Goal: Communication & Community: Ask a question

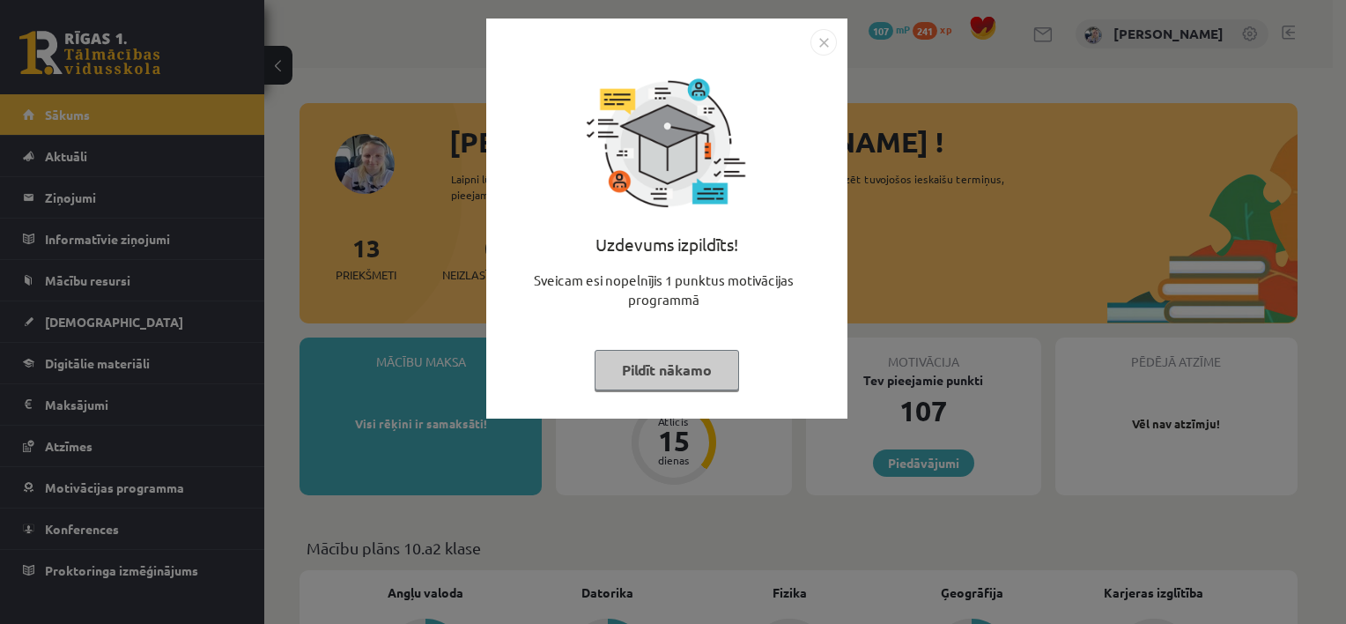
click at [670, 366] on button "Pildīt nākamo" at bounding box center [667, 370] width 144 height 41
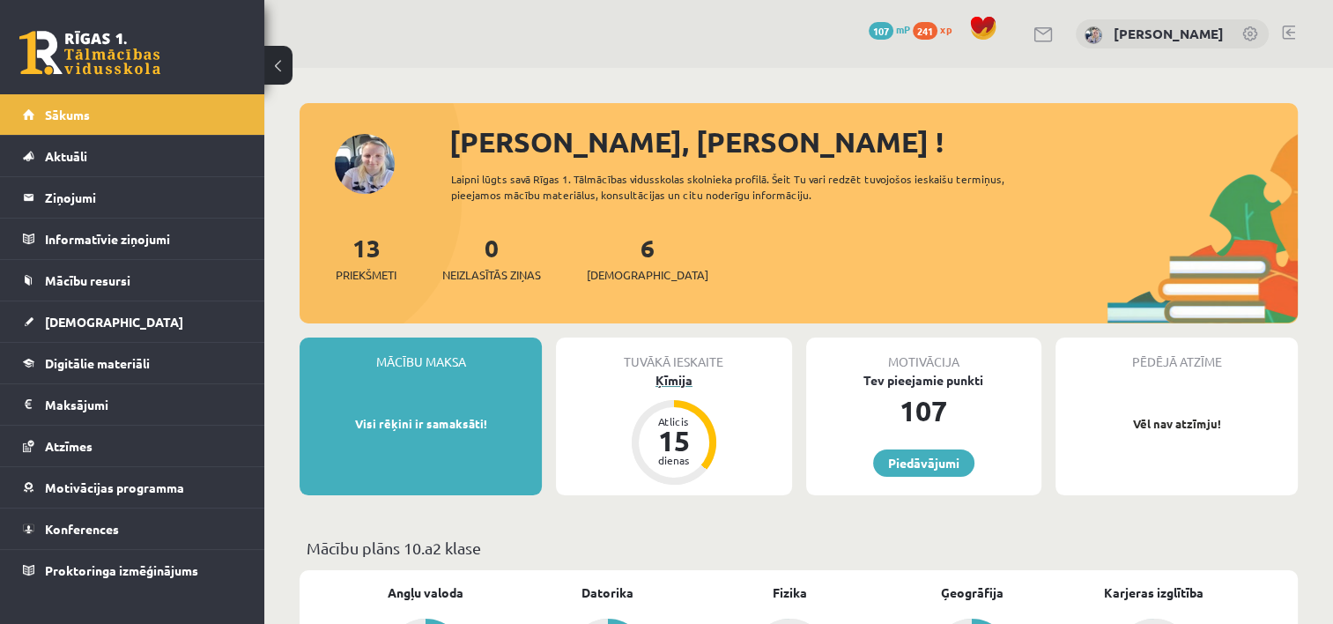
click at [673, 383] on div "Ķīmija" at bounding box center [673, 380] width 235 height 18
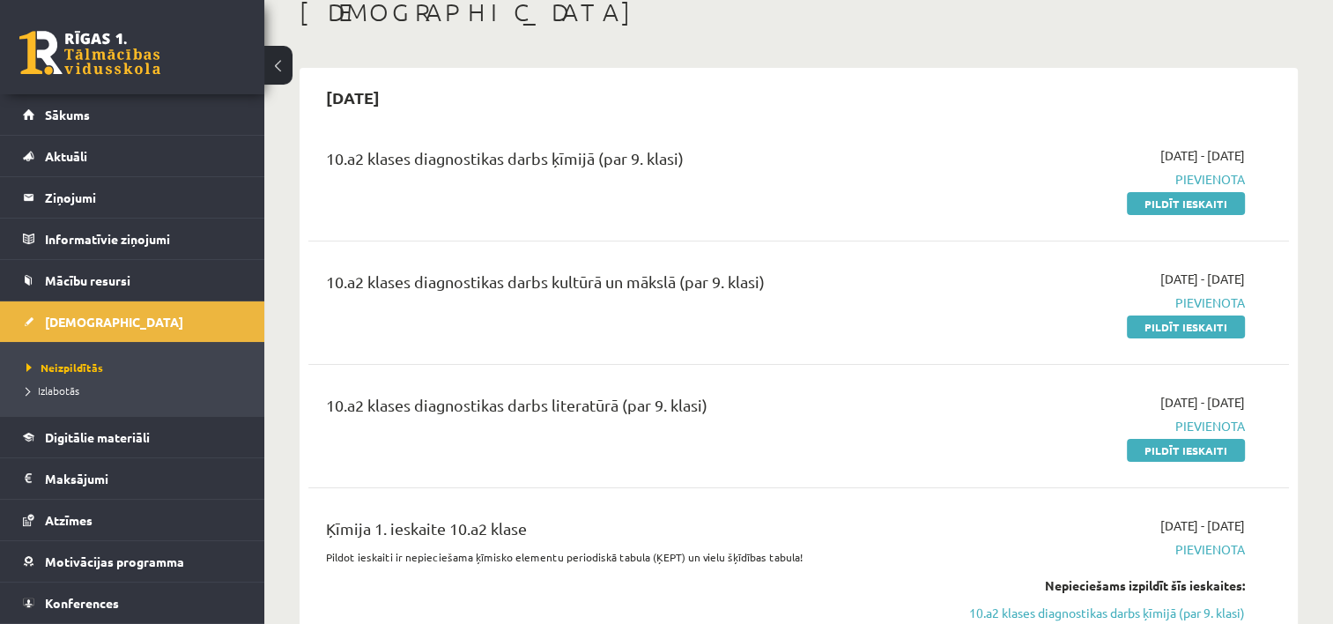
scroll to position [106, 0]
click at [72, 439] on span "Digitālie materiāli" at bounding box center [97, 437] width 105 height 16
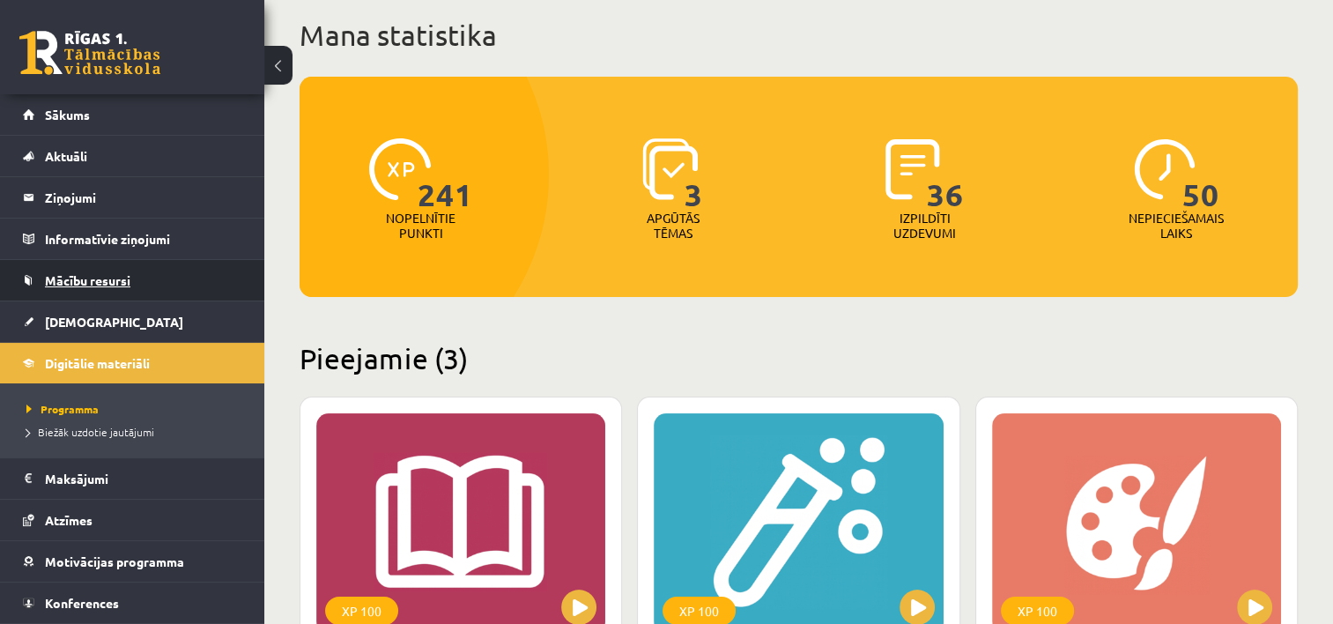
click at [122, 292] on link "Mācību resursi" at bounding box center [132, 280] width 219 height 41
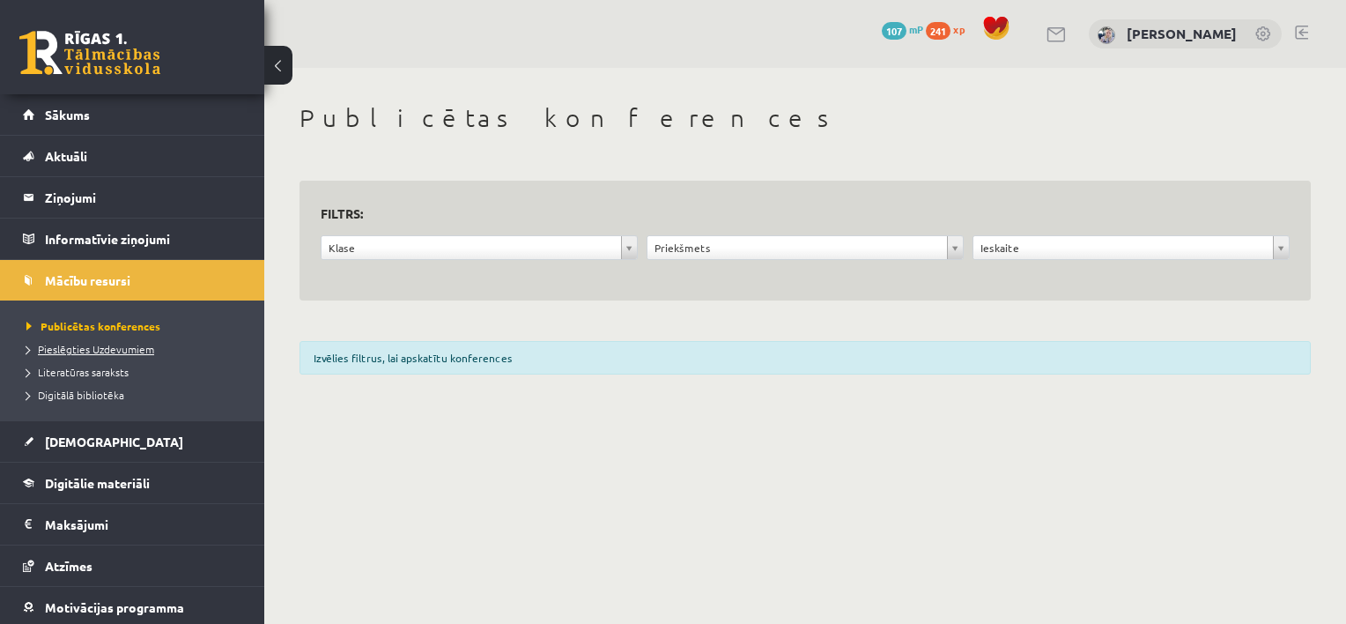
click at [108, 348] on span "Pieslēgties Uzdevumiem" at bounding box center [90, 349] width 128 height 14
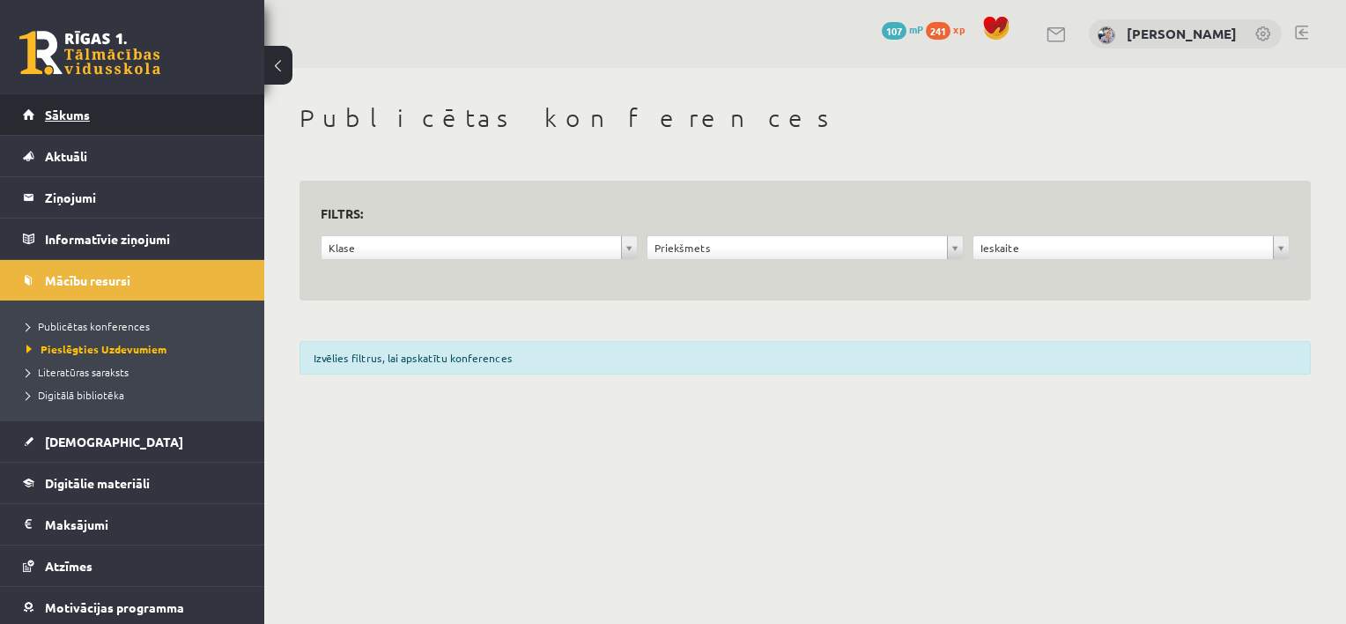
click at [211, 108] on link "Sākums" at bounding box center [132, 114] width 219 height 41
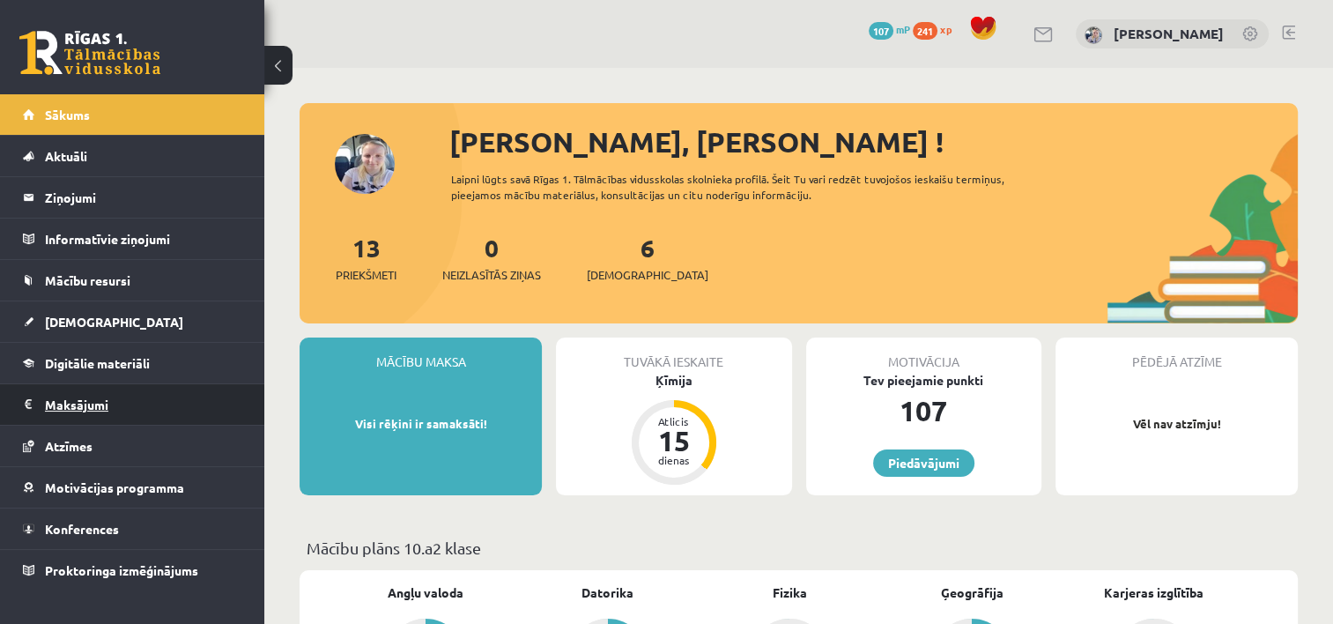
click at [166, 401] on legend "Maksājumi 0" at bounding box center [143, 404] width 197 height 41
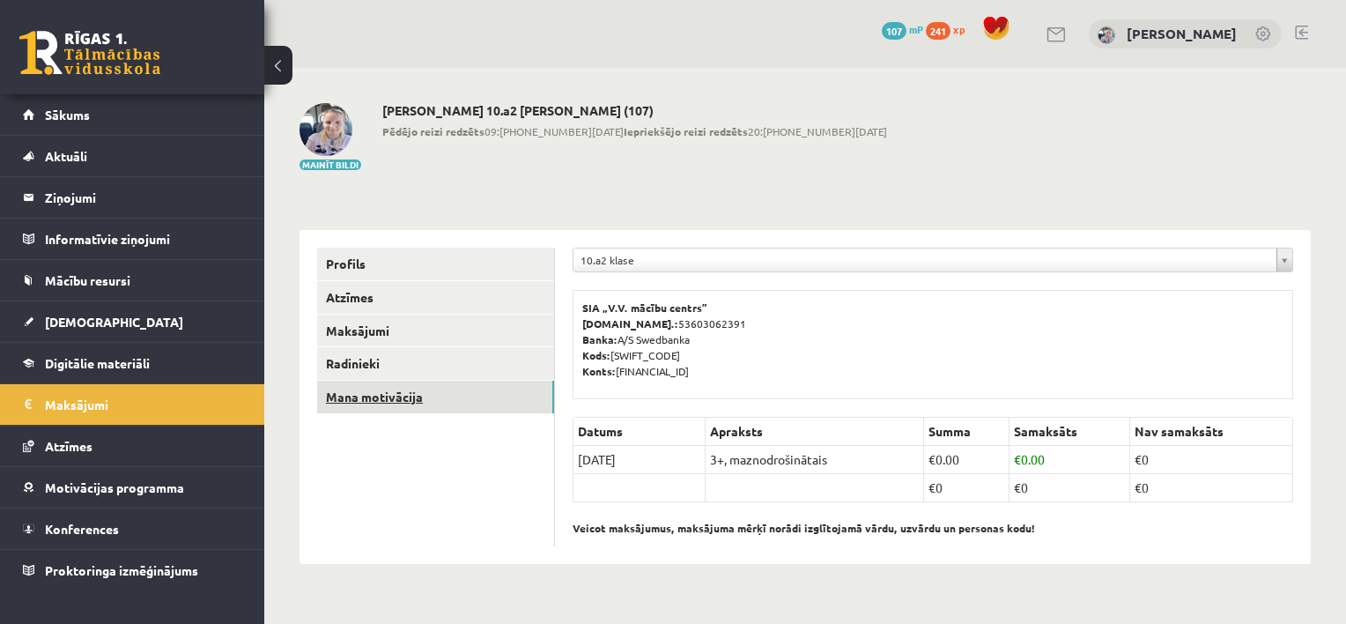
click at [370, 401] on link "Mana motivācija" at bounding box center [435, 397] width 237 height 33
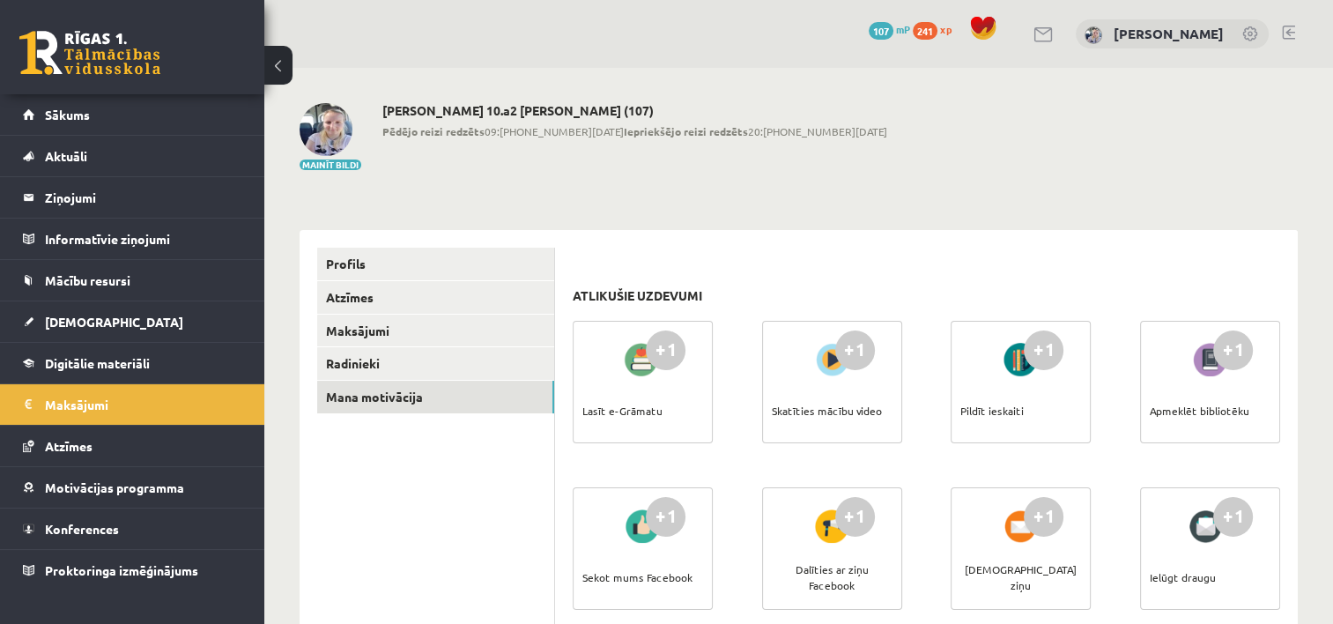
click at [659, 340] on div "+1" at bounding box center [666, 350] width 40 height 40
click at [631, 396] on div "Lasīt e-Grāmatu" at bounding box center [622, 411] width 80 height 62
click at [627, 402] on div "Lasīt e-Grāmatu" at bounding box center [622, 411] width 80 height 62
click at [140, 117] on link "Sākums" at bounding box center [132, 114] width 219 height 41
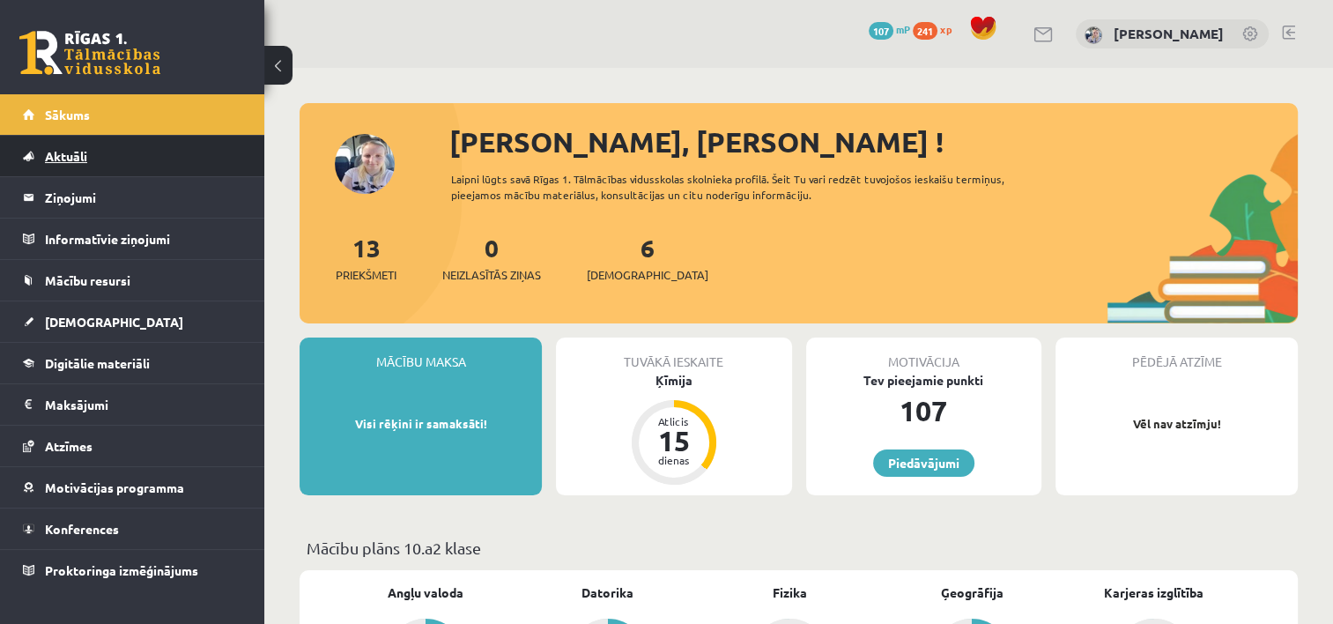
click at [171, 155] on link "Aktuāli" at bounding box center [132, 156] width 219 height 41
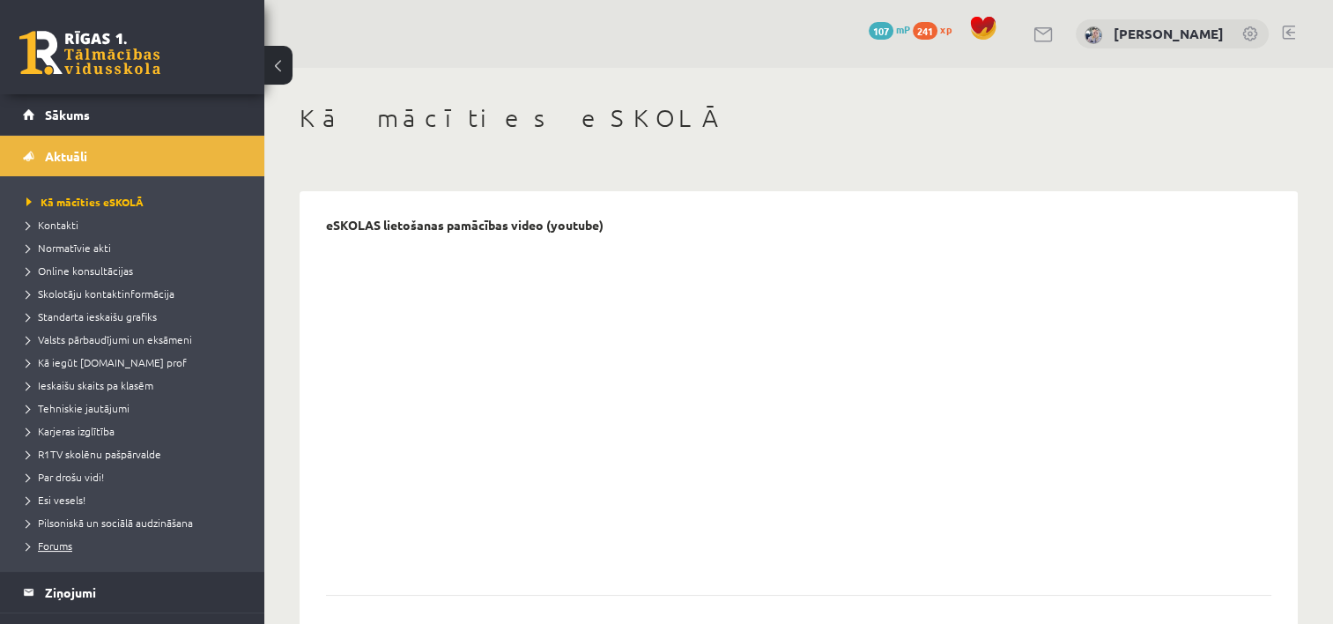
click at [52, 545] on span "Forums" at bounding box center [49, 545] width 46 height 14
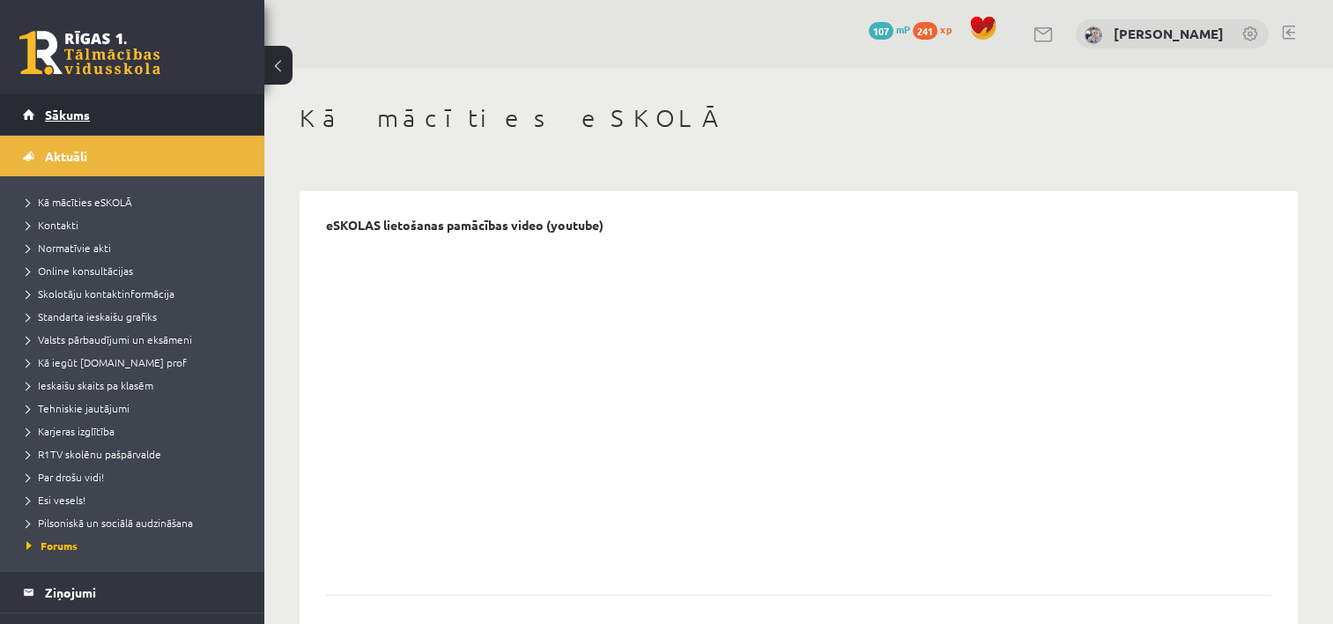
click at [89, 107] on span "Sākums" at bounding box center [67, 115] width 45 height 16
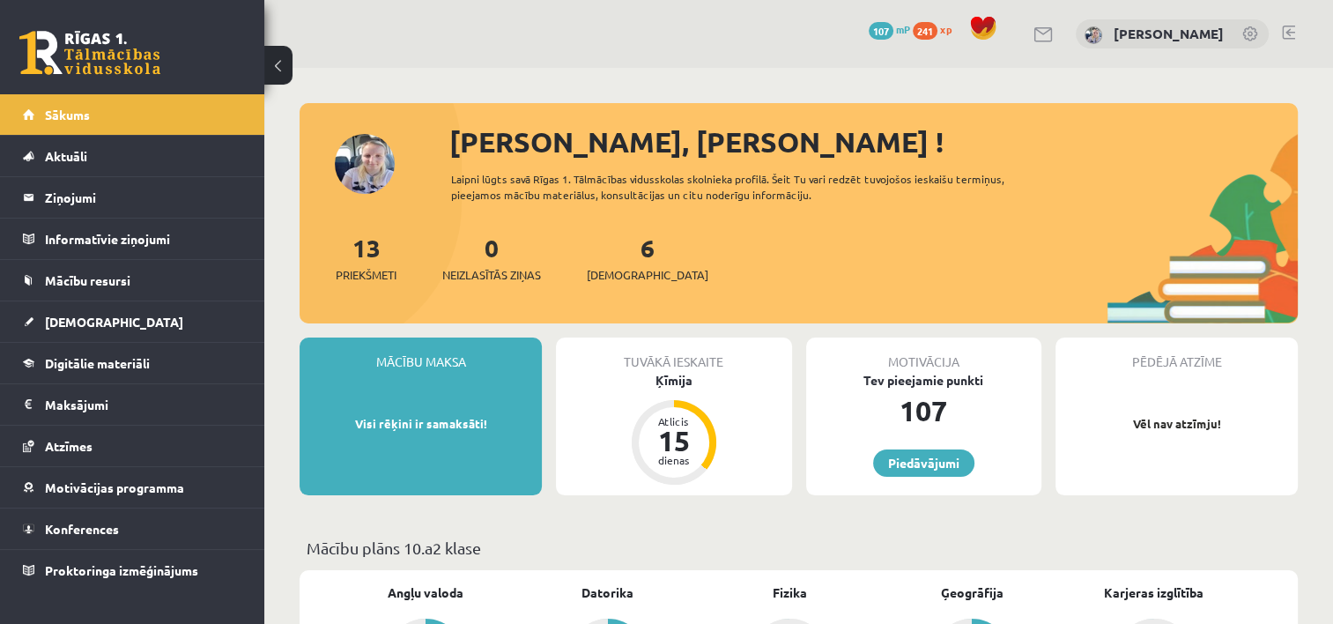
click at [63, 190] on legend "Ziņojumi 0" at bounding box center [143, 197] width 197 height 41
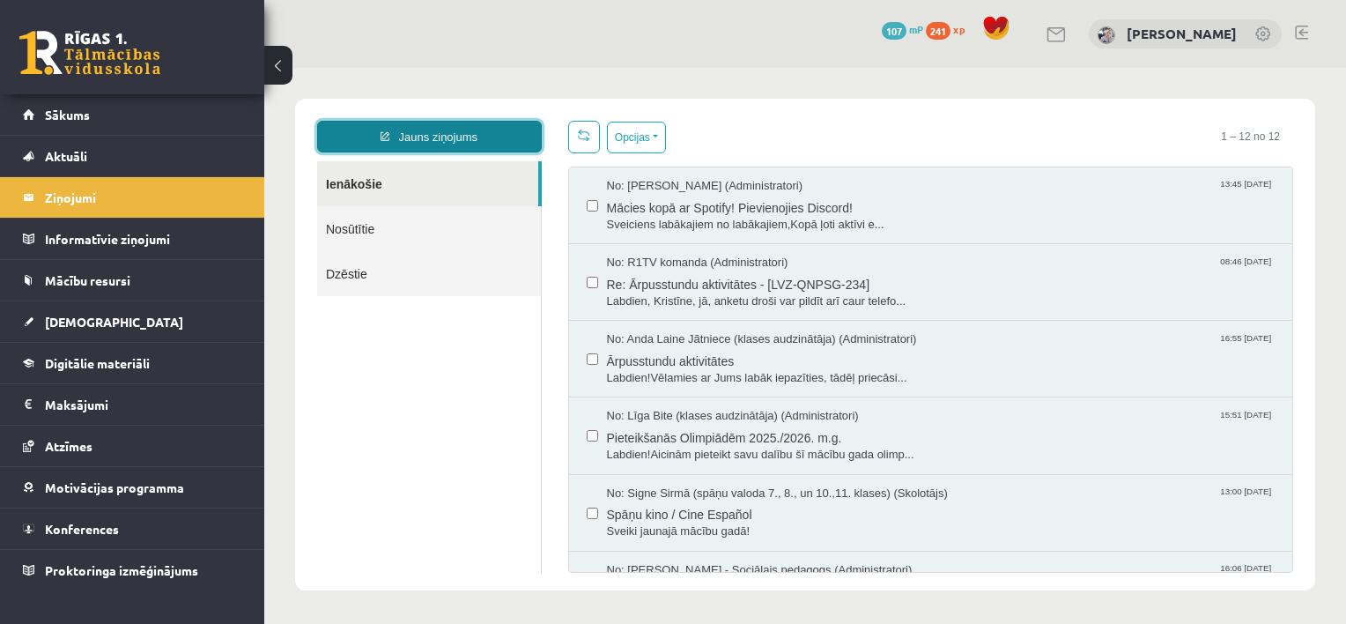
click at [457, 134] on link "Jauns ziņojums" at bounding box center [429, 137] width 225 height 32
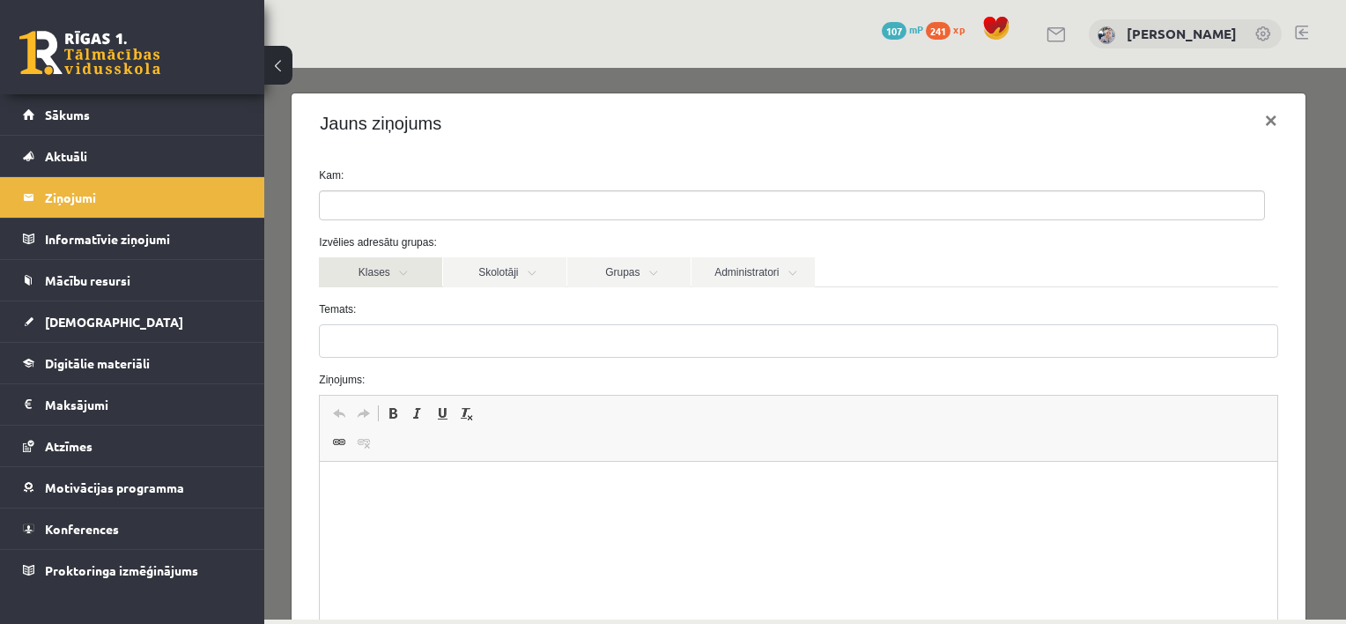
click at [411, 263] on link "Klases" at bounding box center [380, 272] width 123 height 30
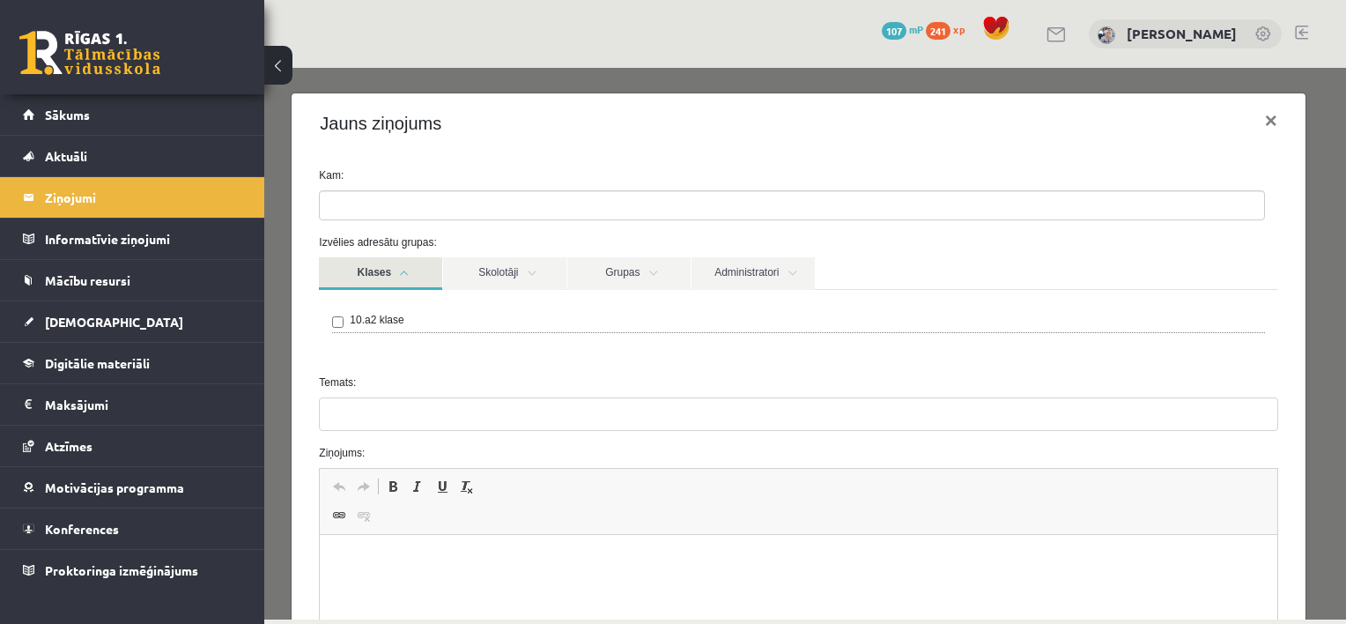
click at [411, 263] on link "Klases" at bounding box center [380, 273] width 123 height 33
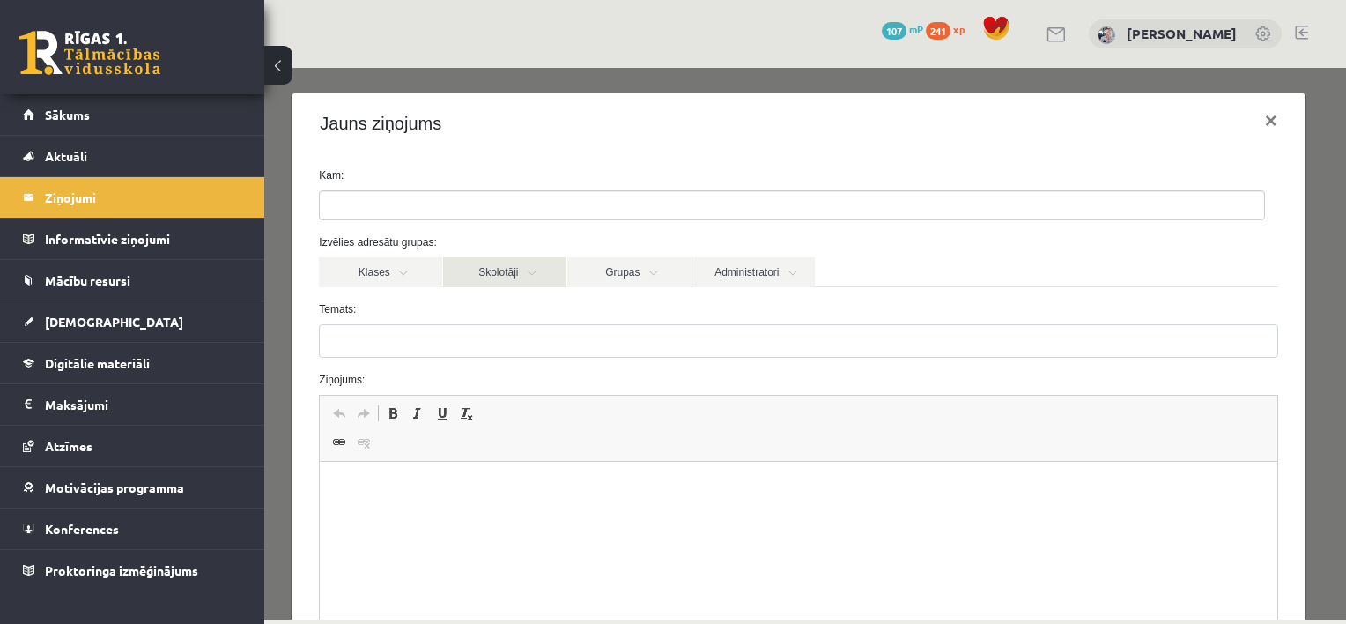
click at [550, 268] on link "Skolotāji" at bounding box center [504, 272] width 123 height 30
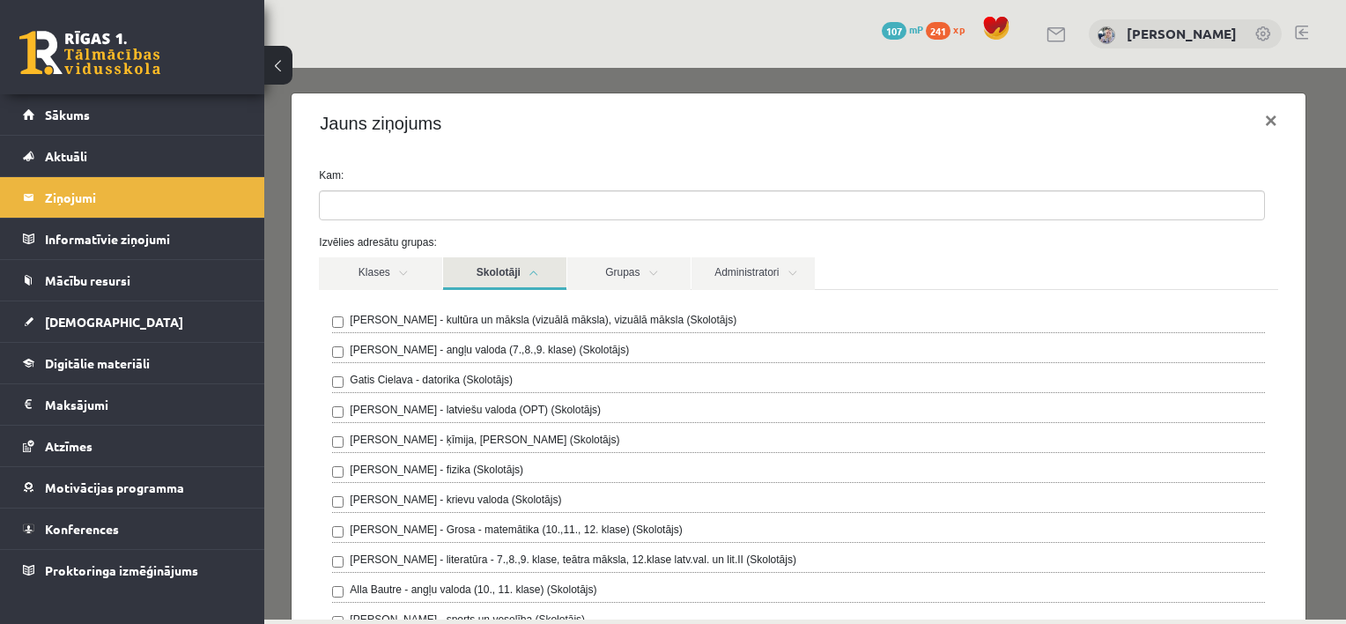
click at [550, 268] on link "Skolotāji" at bounding box center [504, 273] width 123 height 33
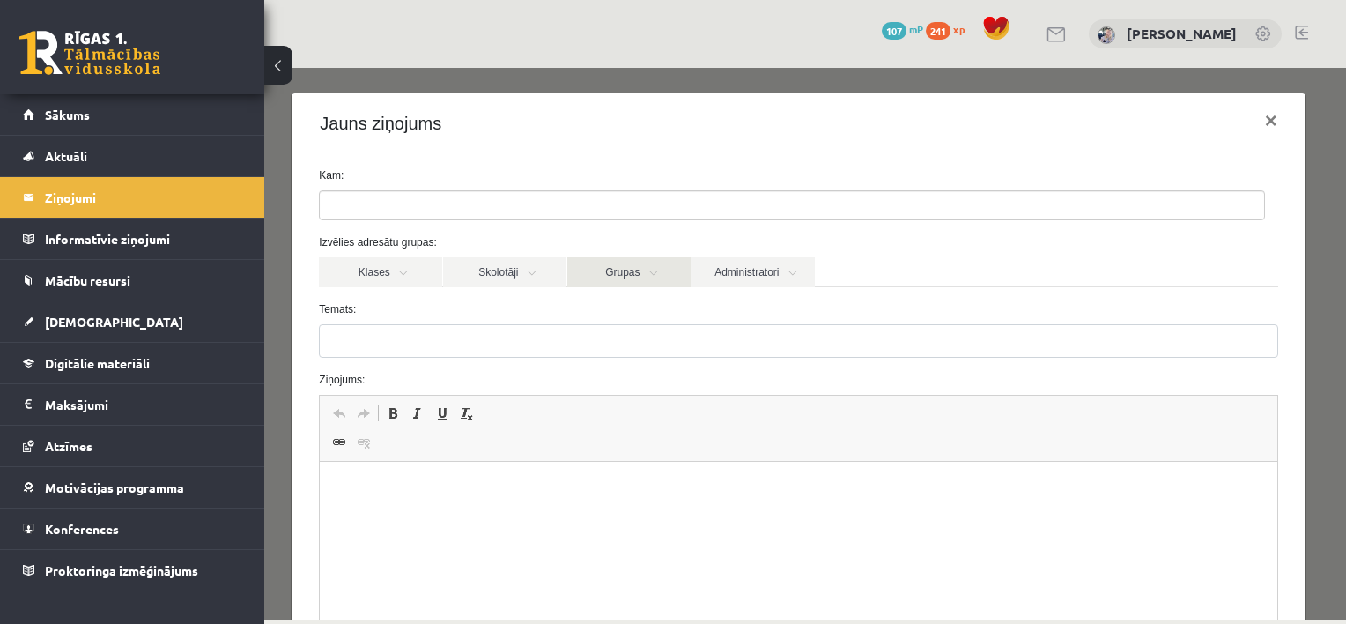
click at [655, 274] on link "Grupas" at bounding box center [628, 272] width 123 height 30
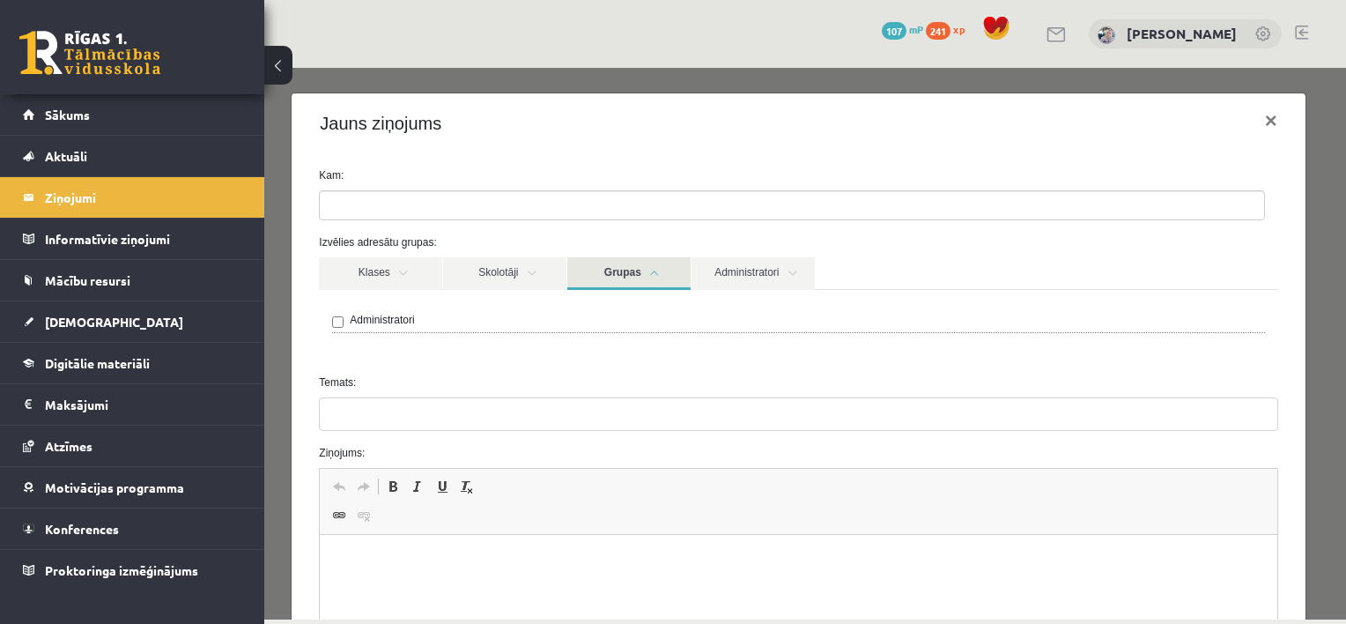
click at [655, 274] on link "Grupas" at bounding box center [628, 273] width 123 height 33
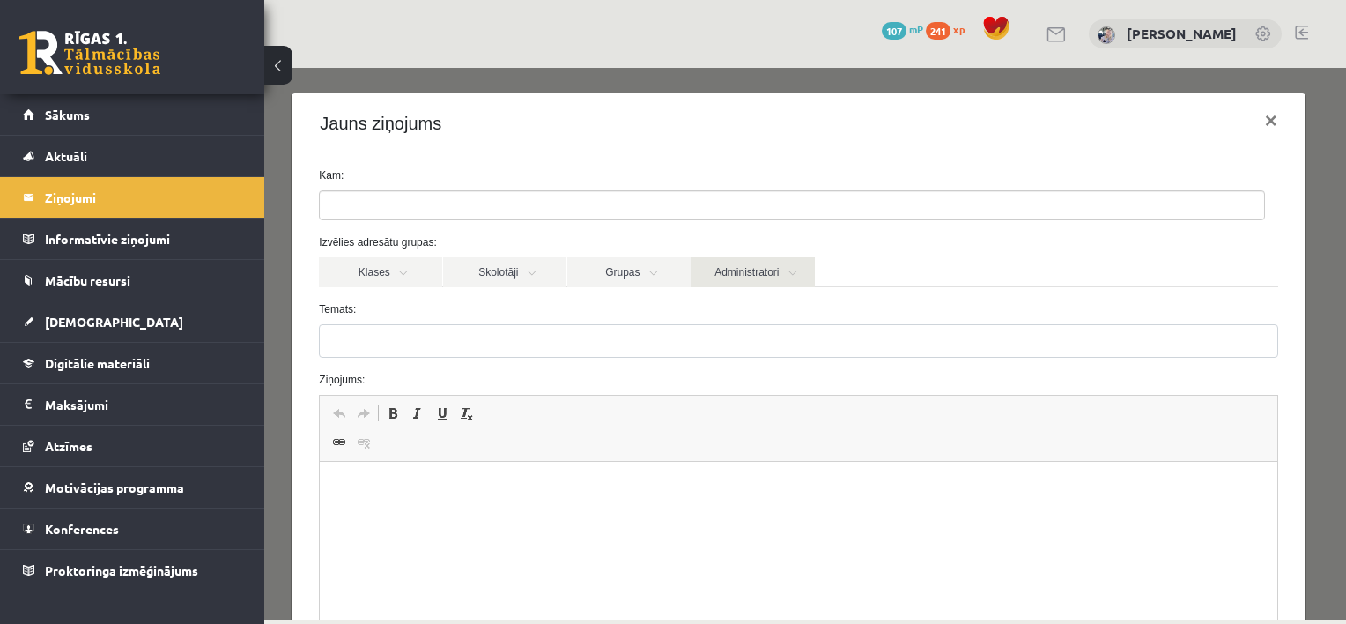
click at [785, 264] on link "Administratori" at bounding box center [753, 272] width 123 height 30
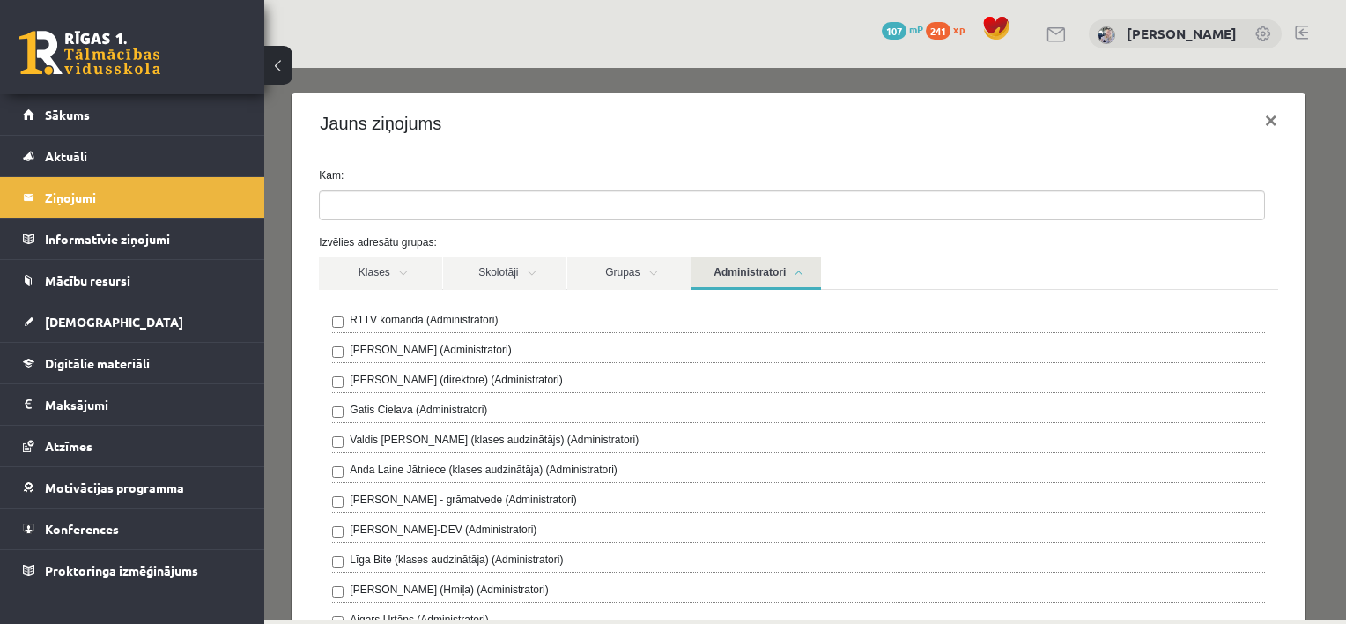
click at [785, 264] on link "Administratori" at bounding box center [756, 273] width 129 height 33
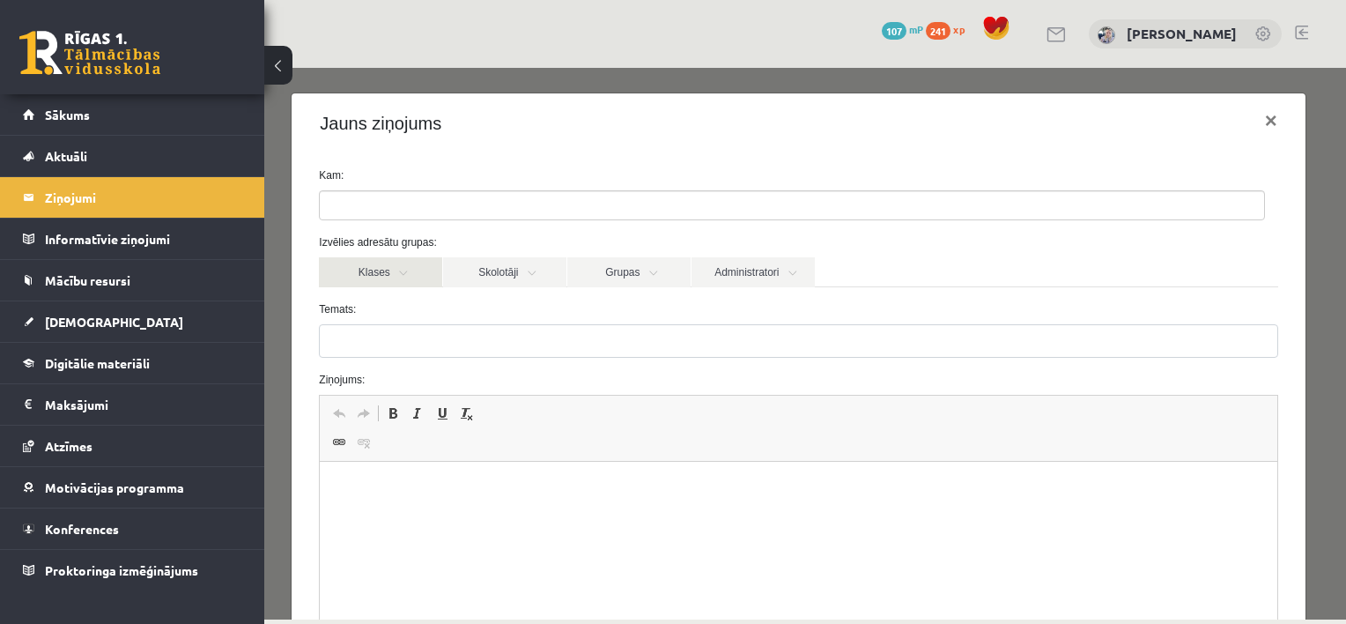
click at [366, 282] on link "Klases" at bounding box center [380, 272] width 123 height 30
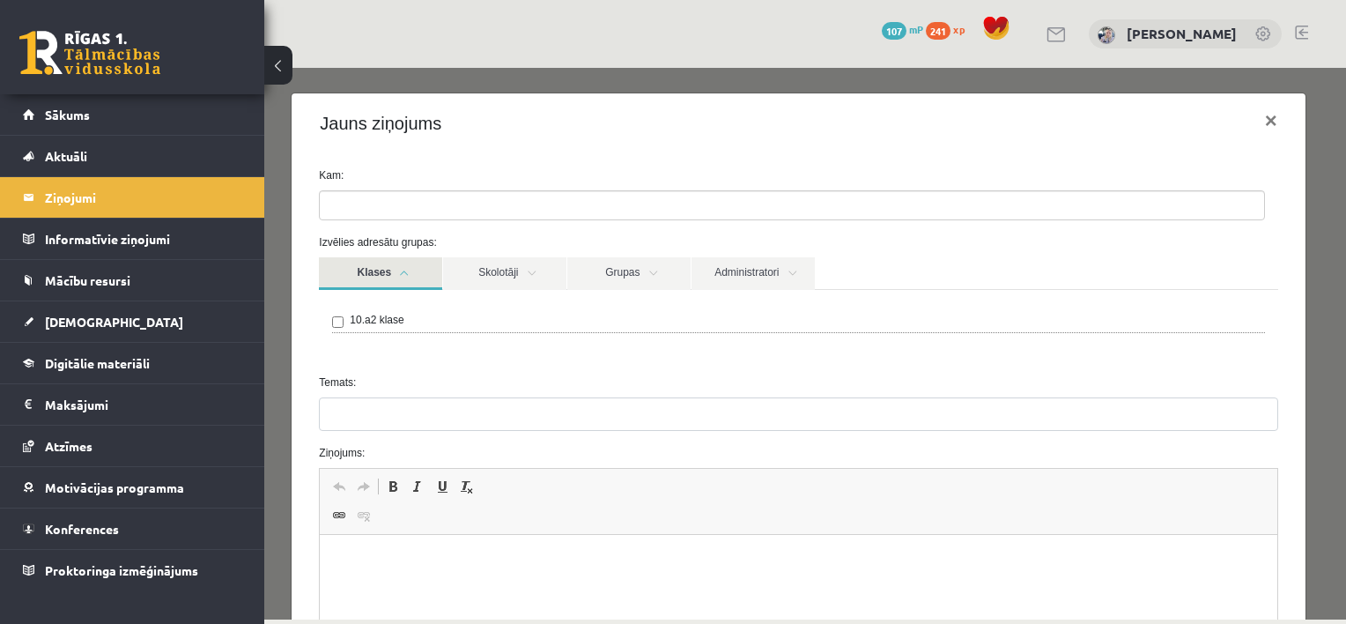
click at [366, 282] on link "Klases" at bounding box center [380, 273] width 123 height 33
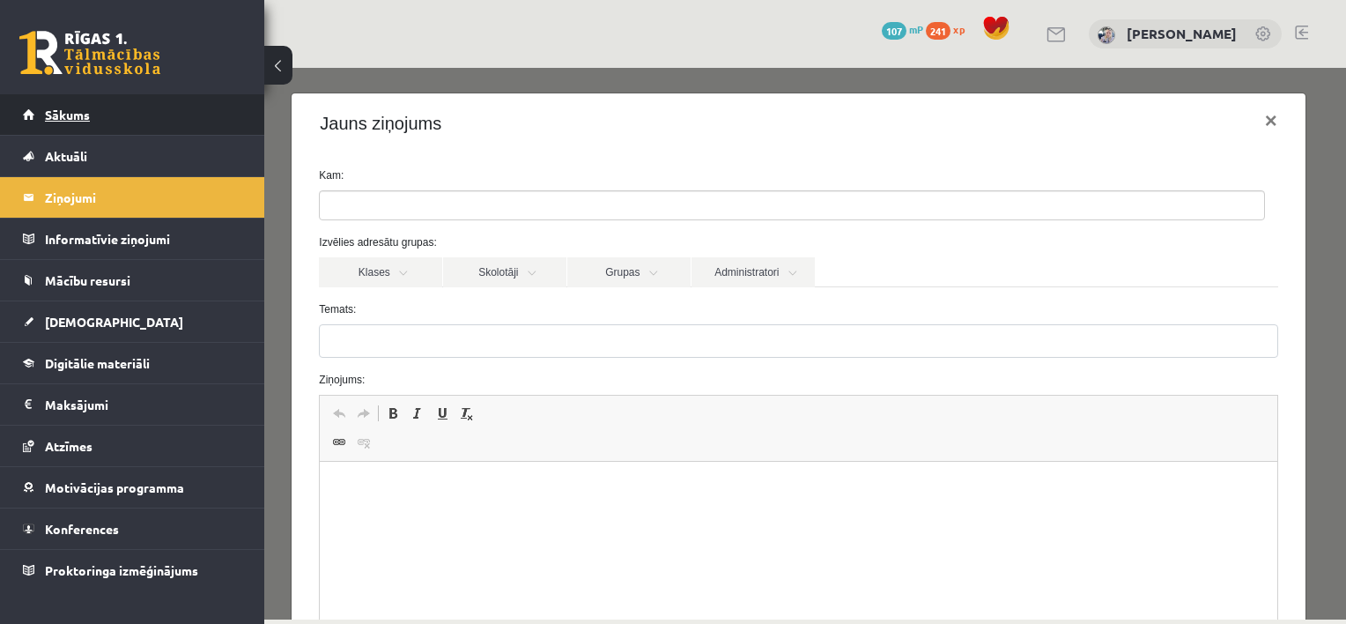
click at [164, 104] on link "Sākums" at bounding box center [132, 114] width 219 height 41
